Goal: Transaction & Acquisition: Purchase product/service

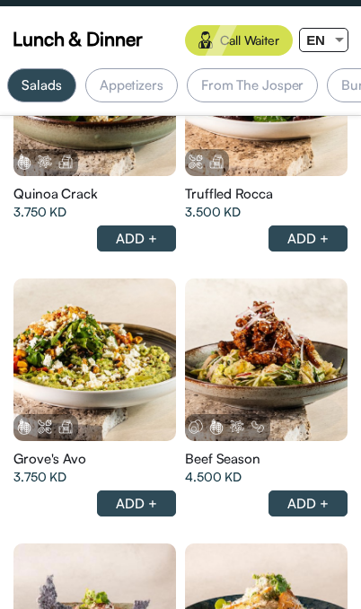
click at [59, 155] on img at bounding box center [66, 162] width 16 height 16
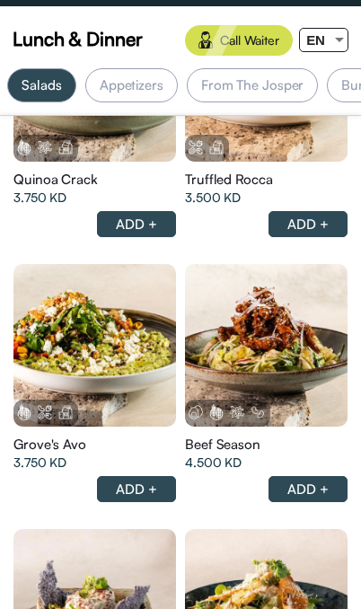
click at [120, 162] on div at bounding box center [94, 80] width 163 height 163
